Goal: Information Seeking & Learning: Learn about a topic

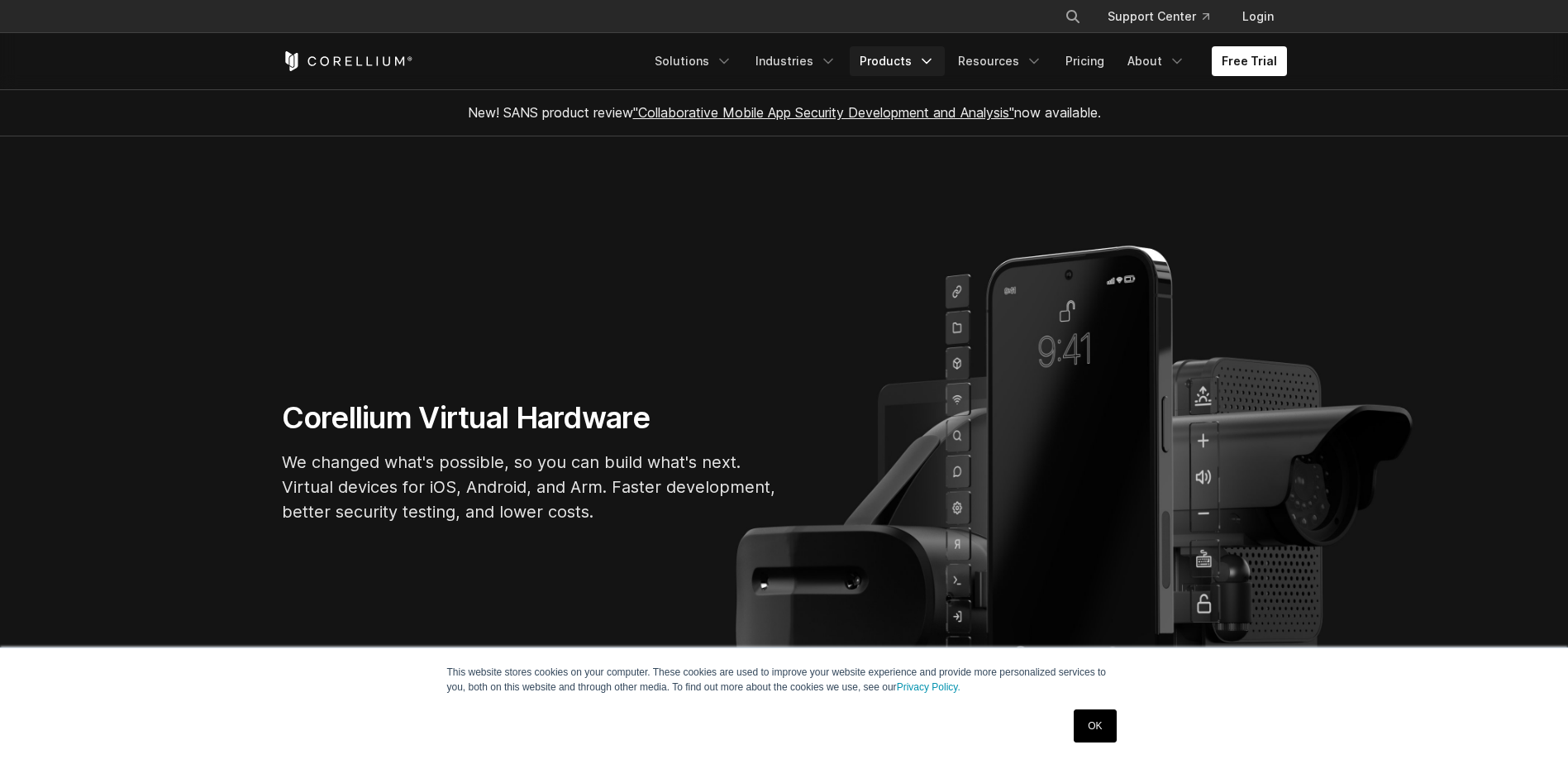
click at [897, 60] on link "Products" at bounding box center [896, 60] width 95 height 30
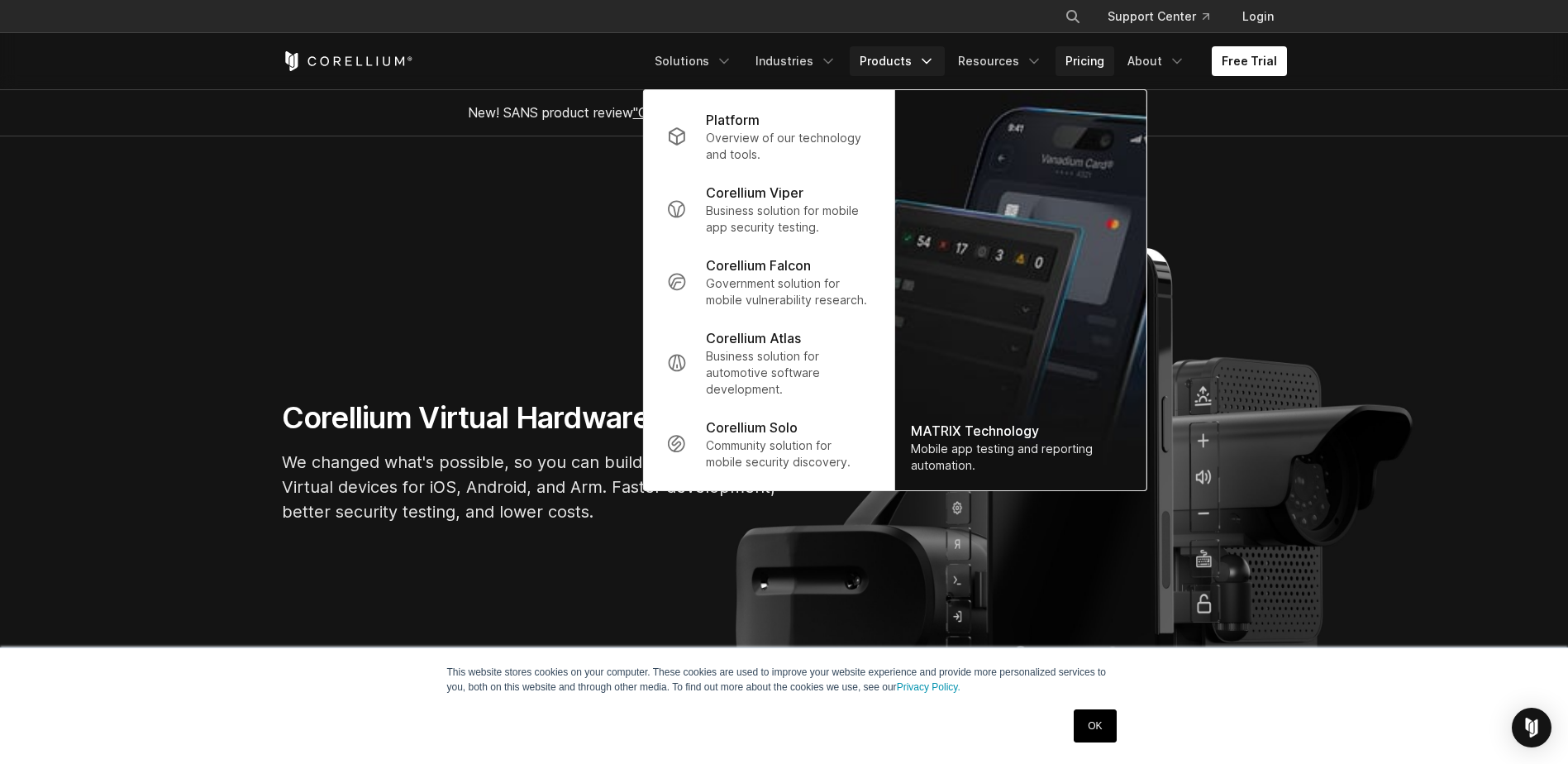
click at [1081, 51] on link "Pricing" at bounding box center [1084, 60] width 59 height 30
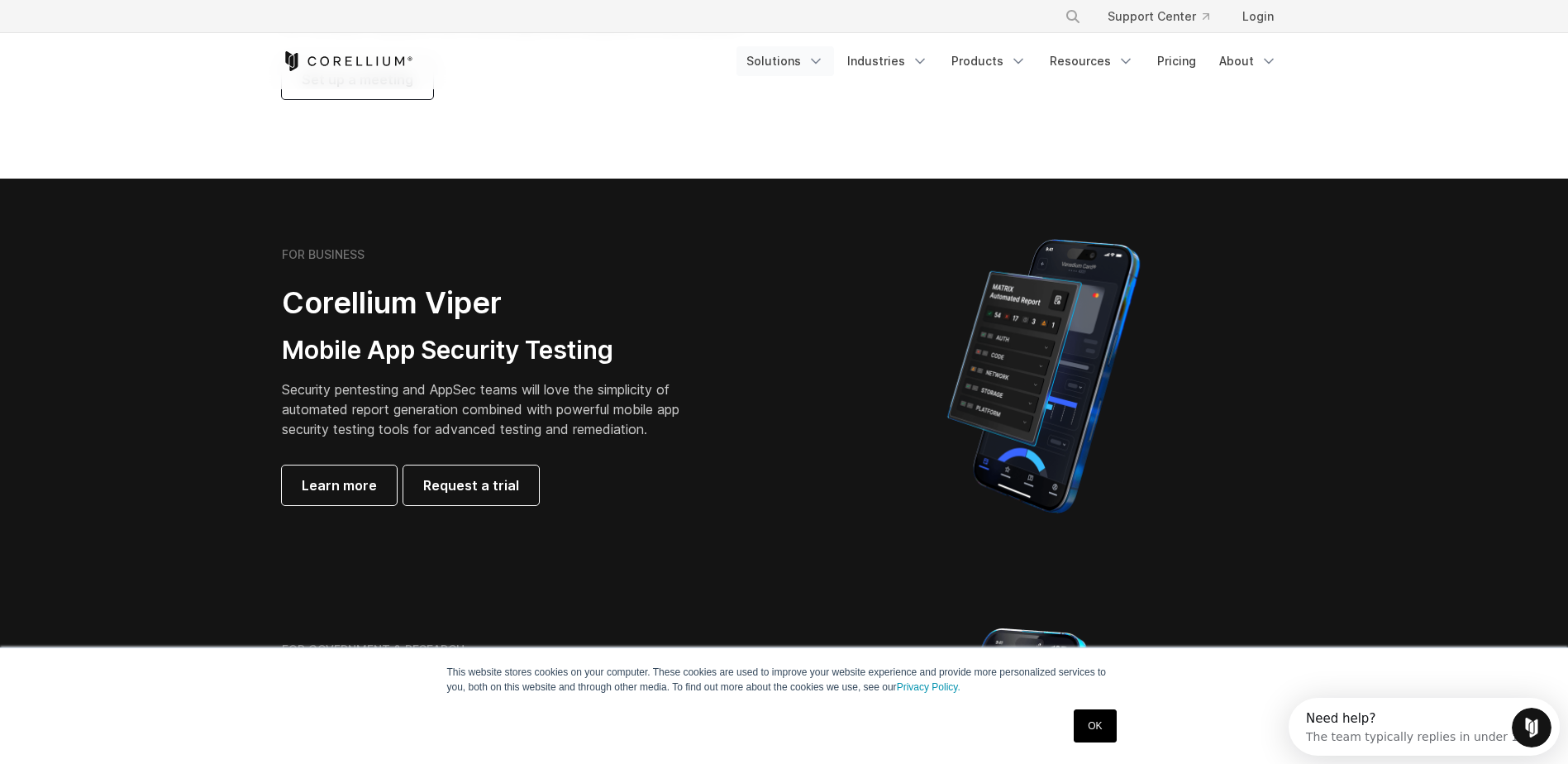
click at [791, 64] on link "Solutions" at bounding box center [785, 60] width 98 height 30
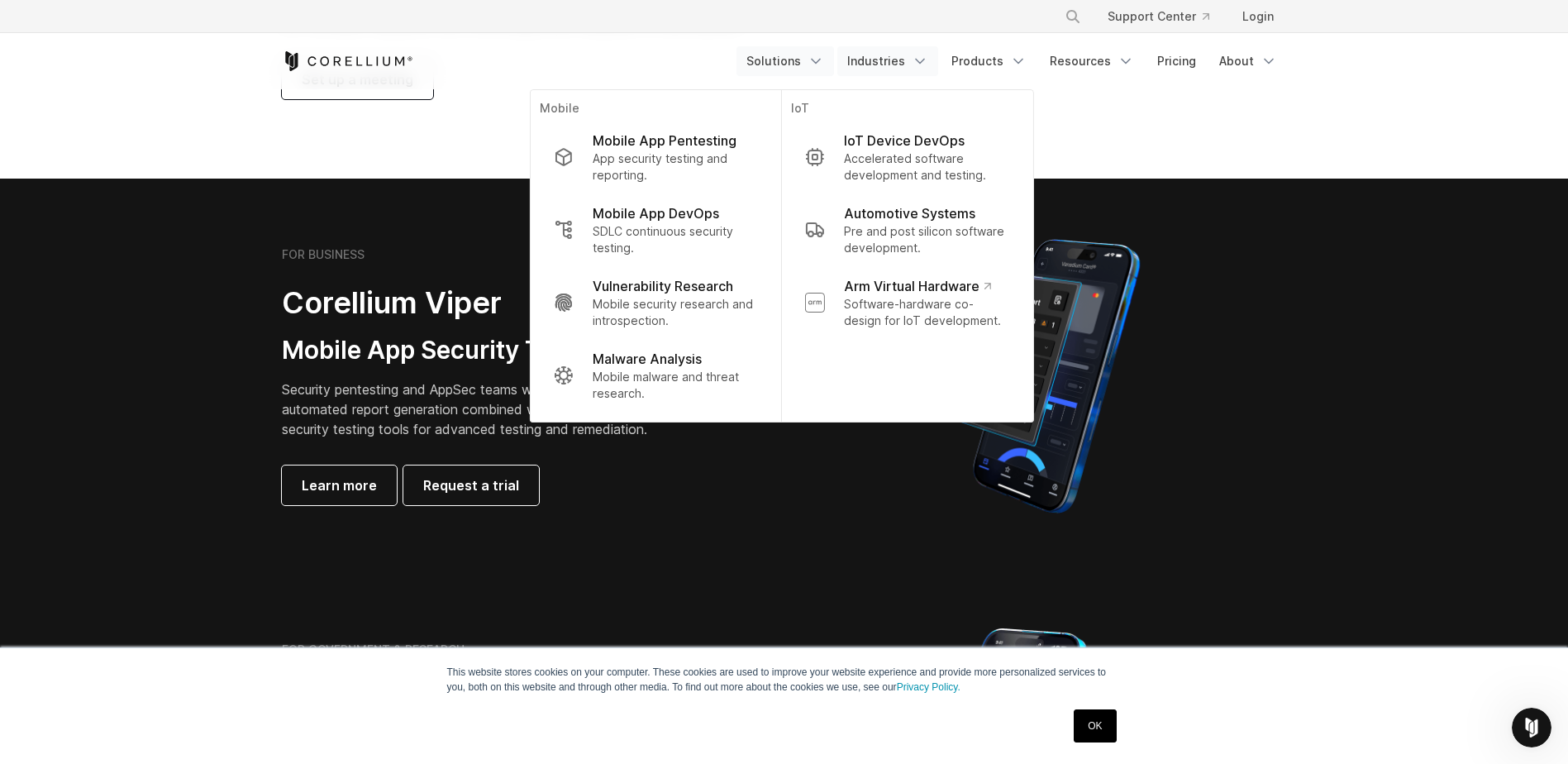
click at [915, 58] on link "Industries" at bounding box center [888, 60] width 101 height 30
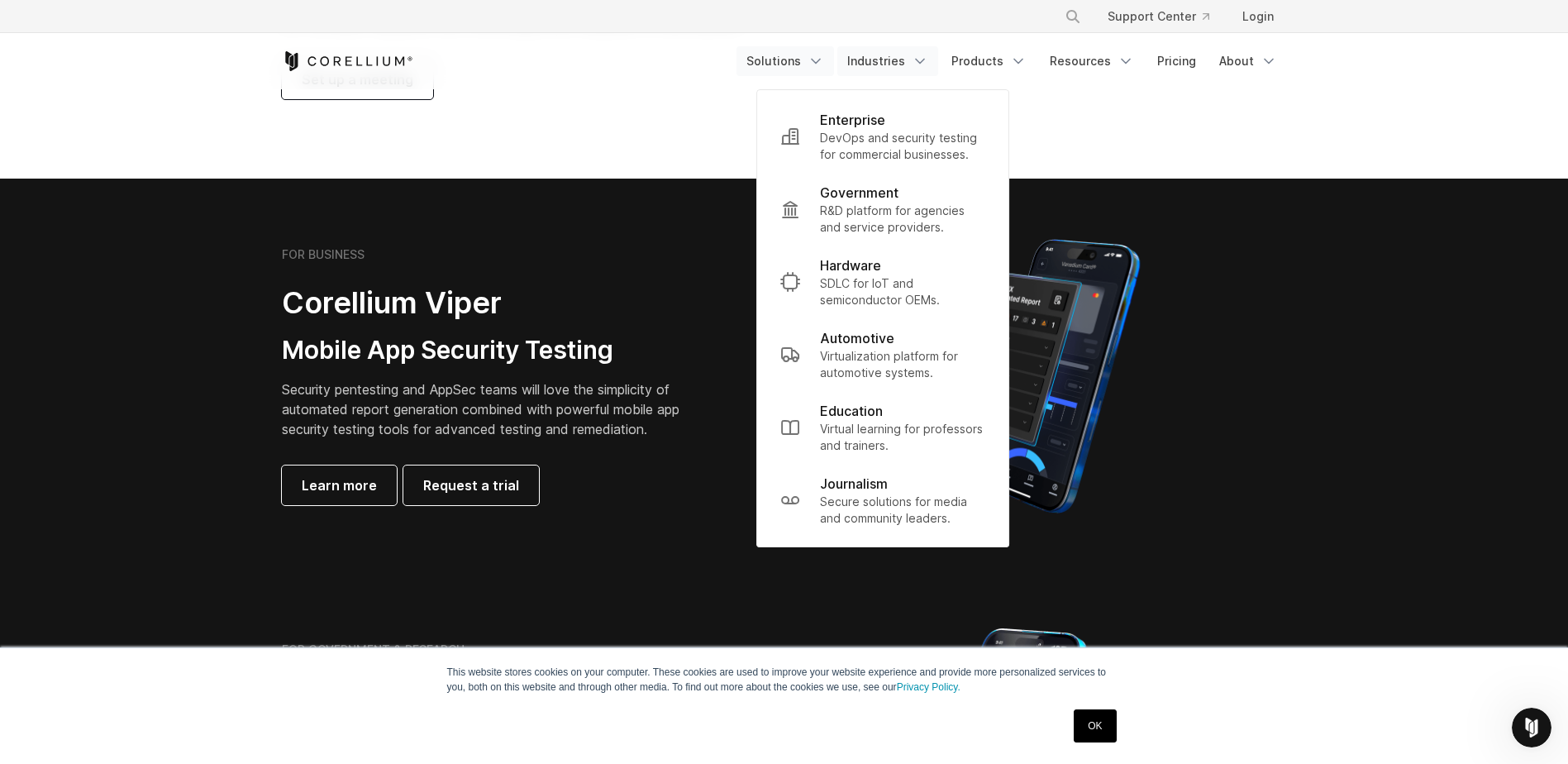
click at [810, 61] on link "Solutions" at bounding box center [785, 60] width 98 height 30
